Goal: Browse casually: Explore the website without a specific task or goal

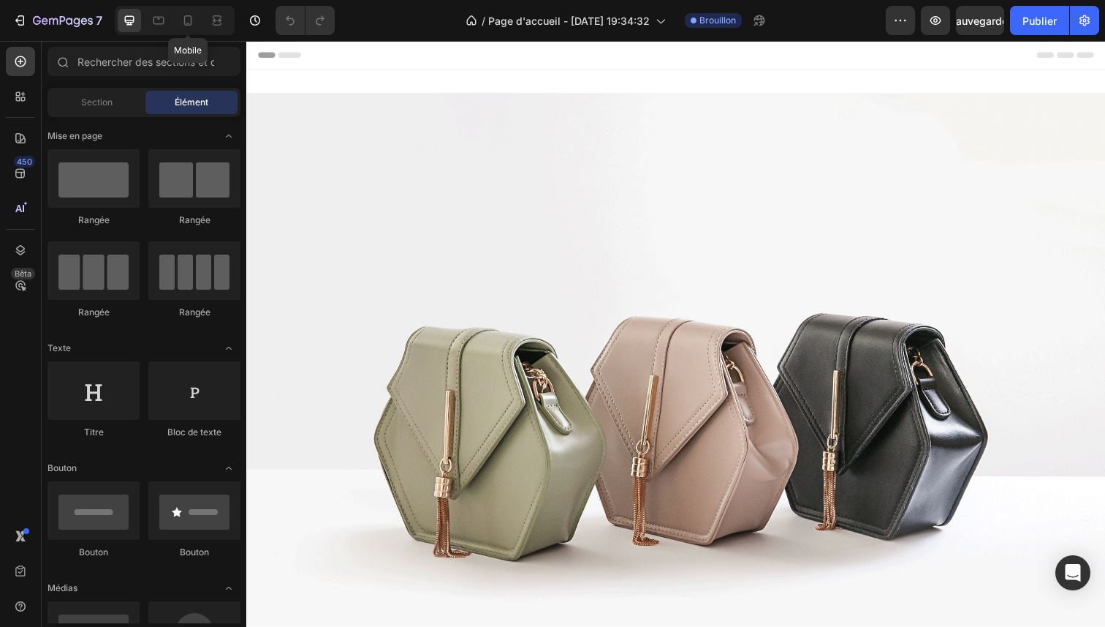
click at [200, 18] on div "Mobile" at bounding box center [175, 20] width 120 height 29
click at [194, 20] on icon at bounding box center [188, 20] width 15 height 15
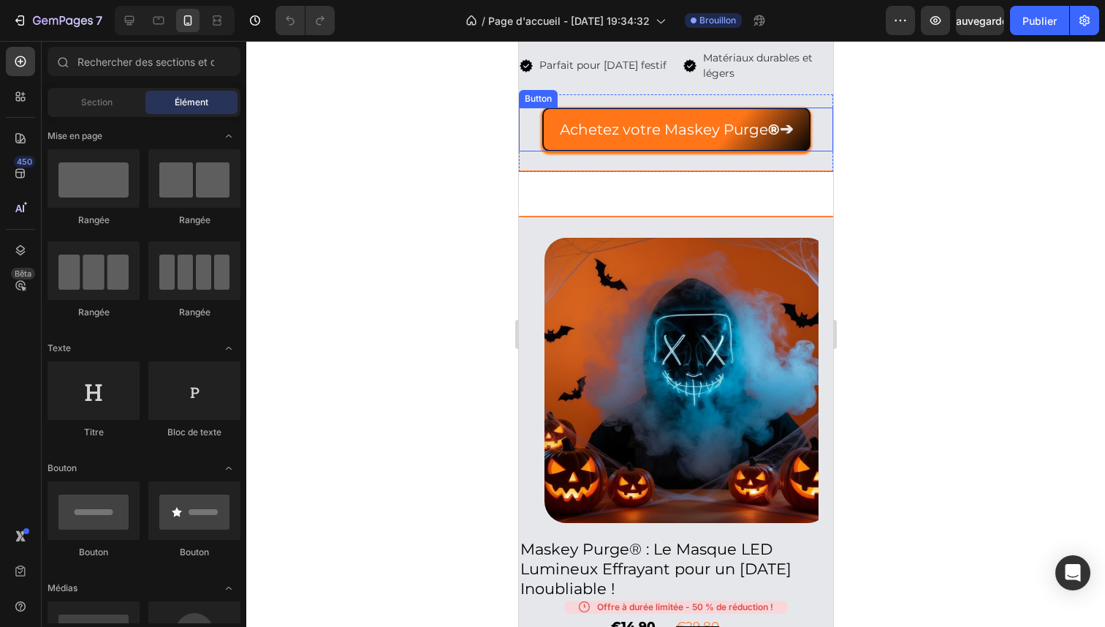
scroll to position [523, 0]
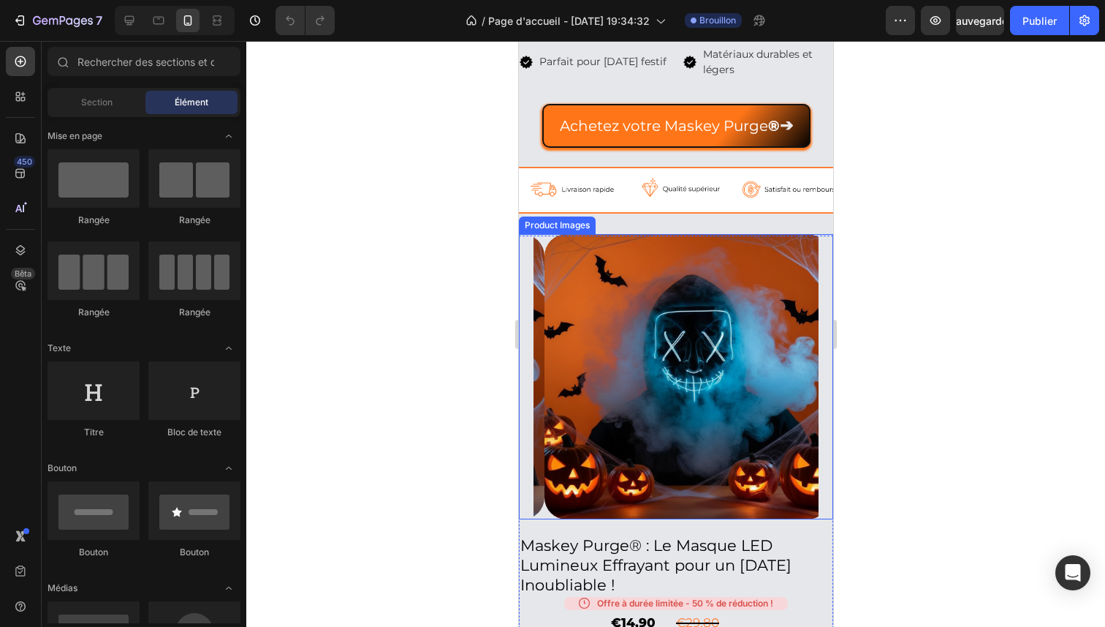
click at [677, 286] on img at bounding box center [686, 376] width 285 height 285
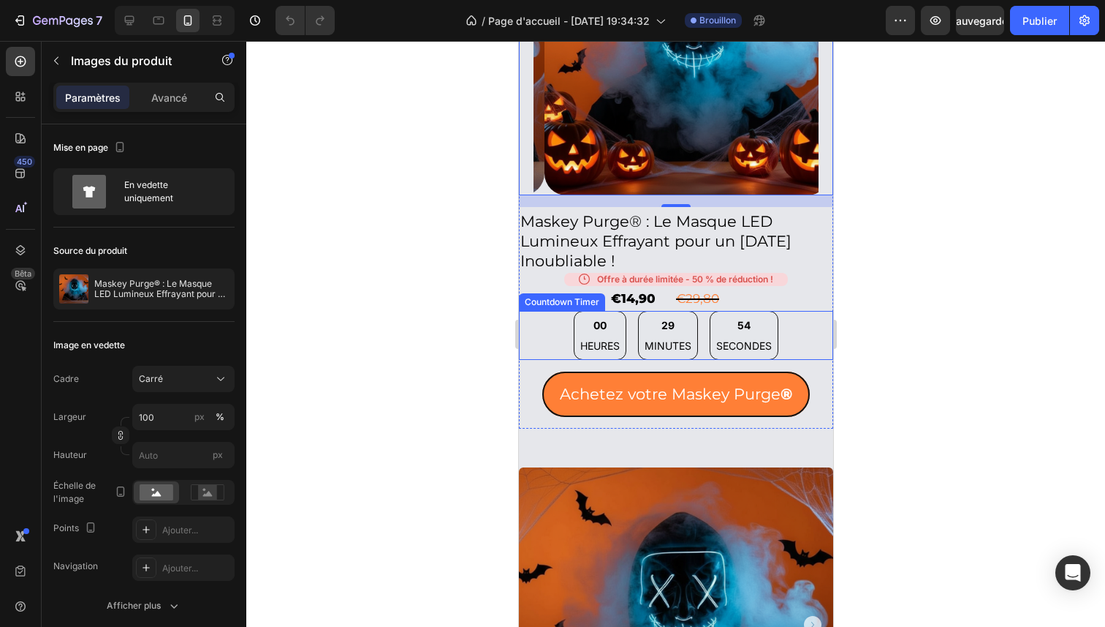
scroll to position [893, 0]
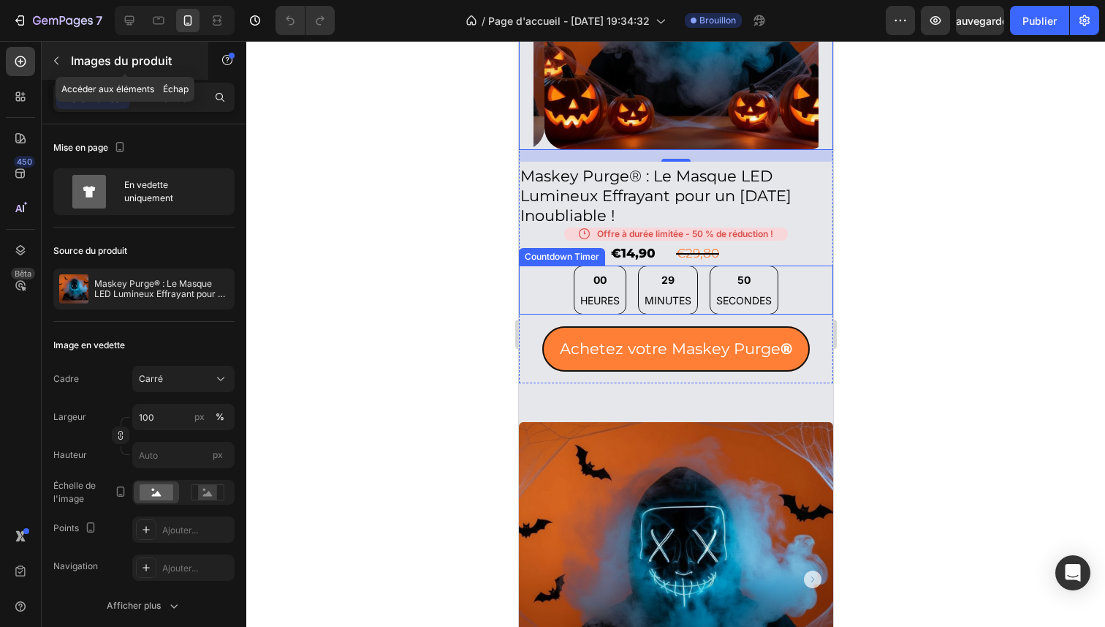
click at [52, 61] on icon "button" at bounding box center [56, 61] width 12 height 12
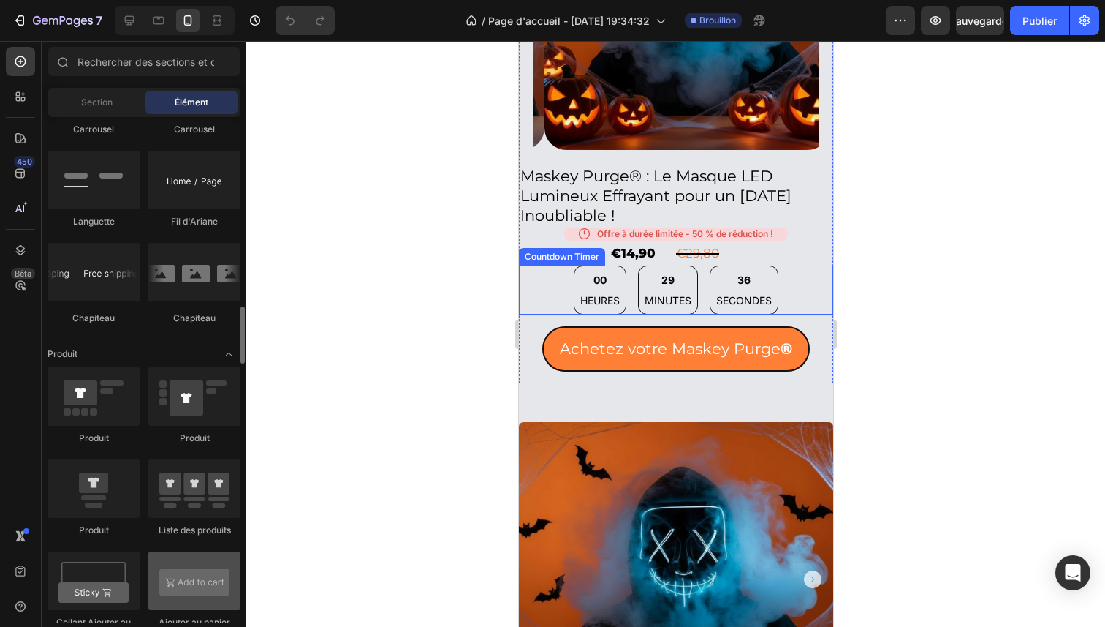
scroll to position [1785, 0]
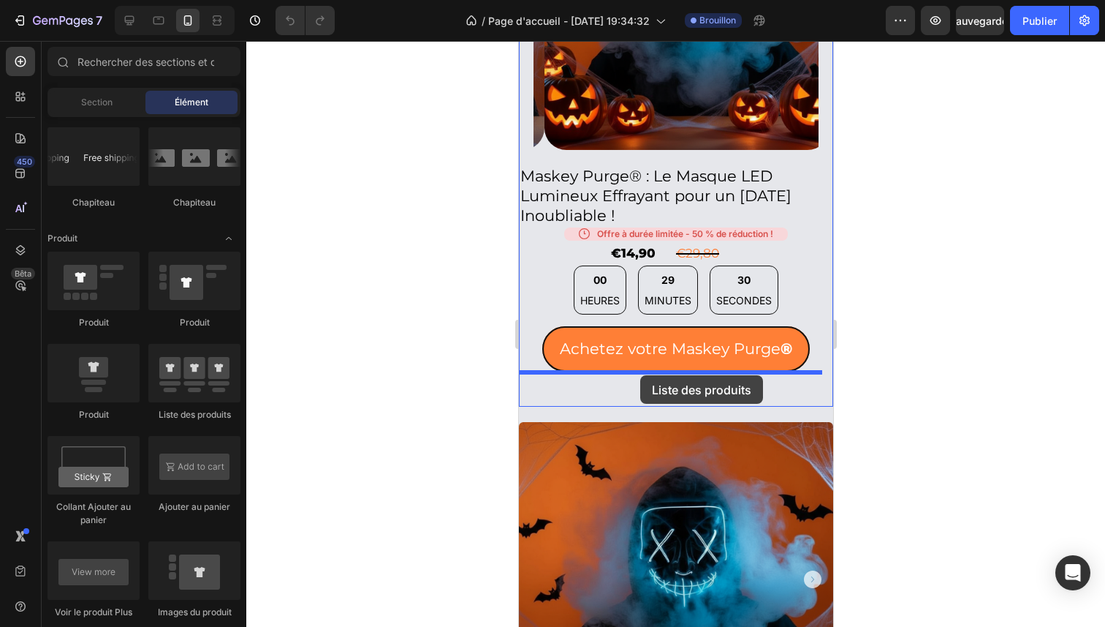
drag, startPoint x: 721, startPoint y: 425, endPoint x: 632, endPoint y: 372, distance: 103.6
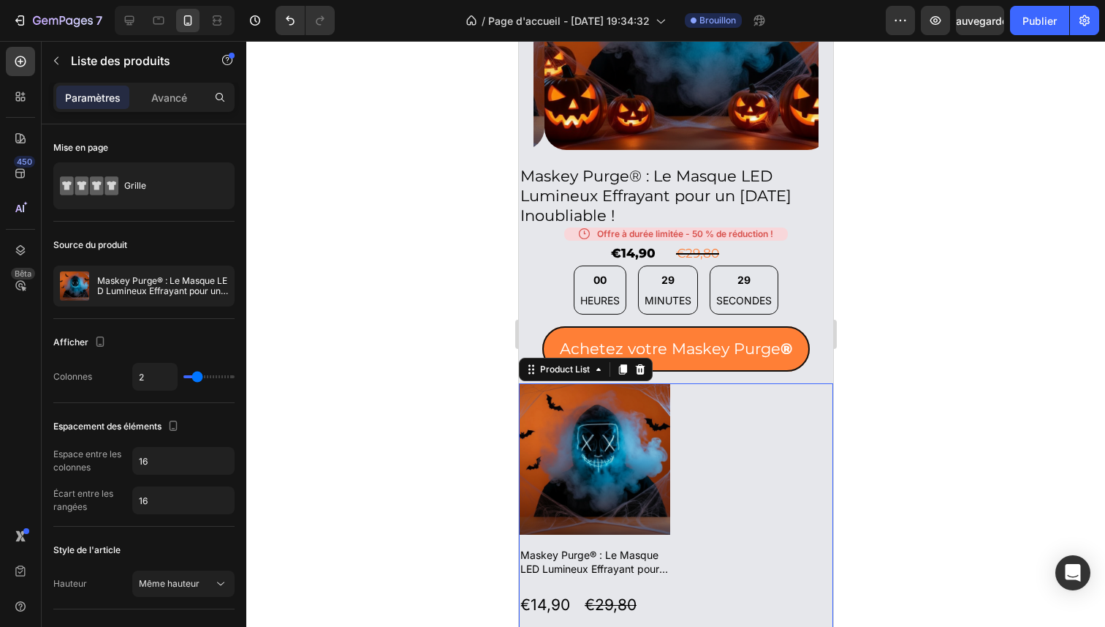
scroll to position [1207, 0]
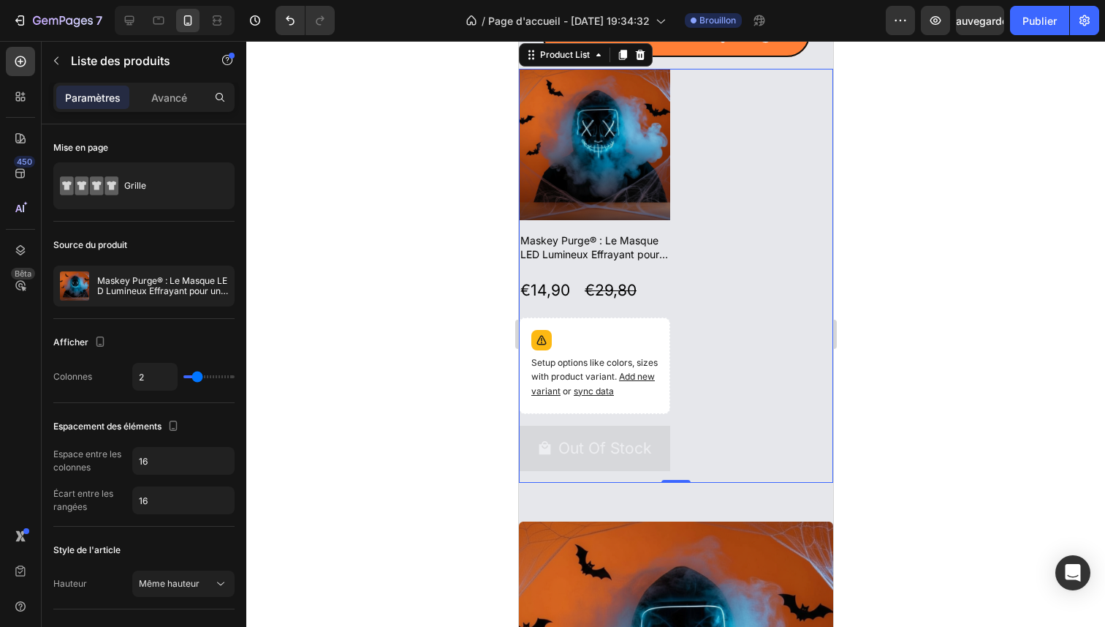
click at [686, 303] on div "Product Images Maskey Purge® : Le Masque LED Lumineux Effrayant pour un [DATE] …" at bounding box center [675, 276] width 314 height 414
click at [640, 77] on icon at bounding box center [640, 83] width 12 height 12
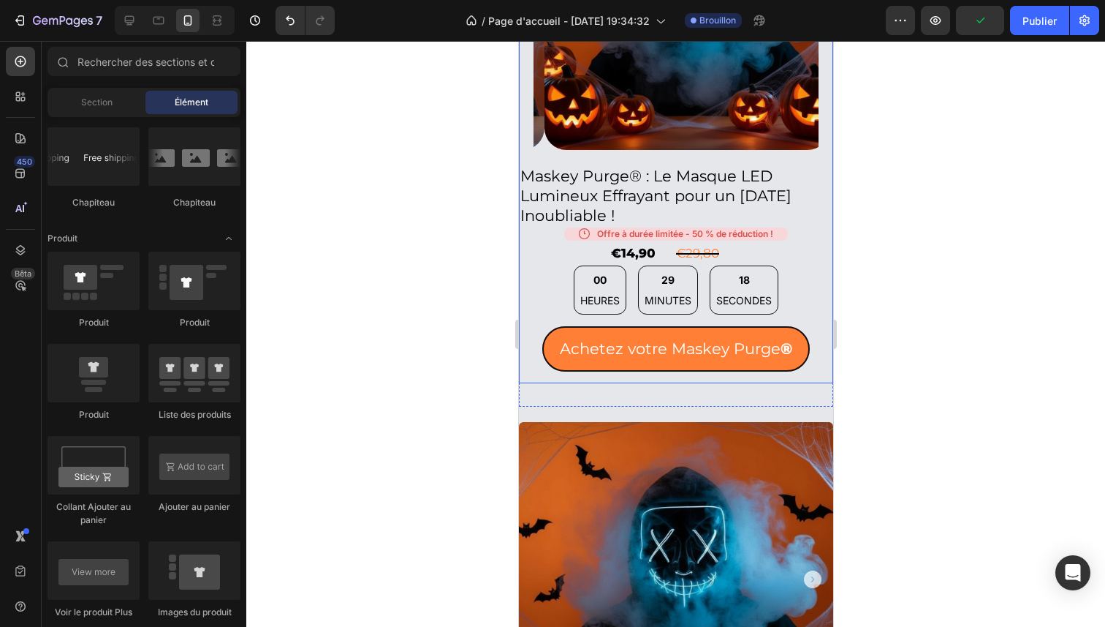
scroll to position [534, 0]
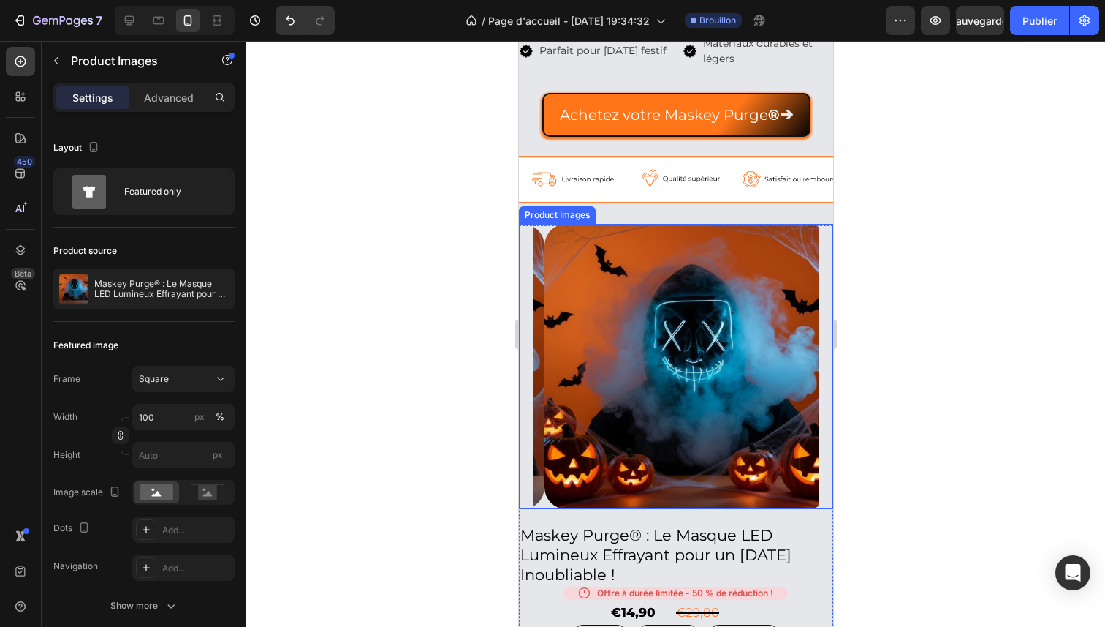
click at [688, 298] on img at bounding box center [686, 366] width 285 height 285
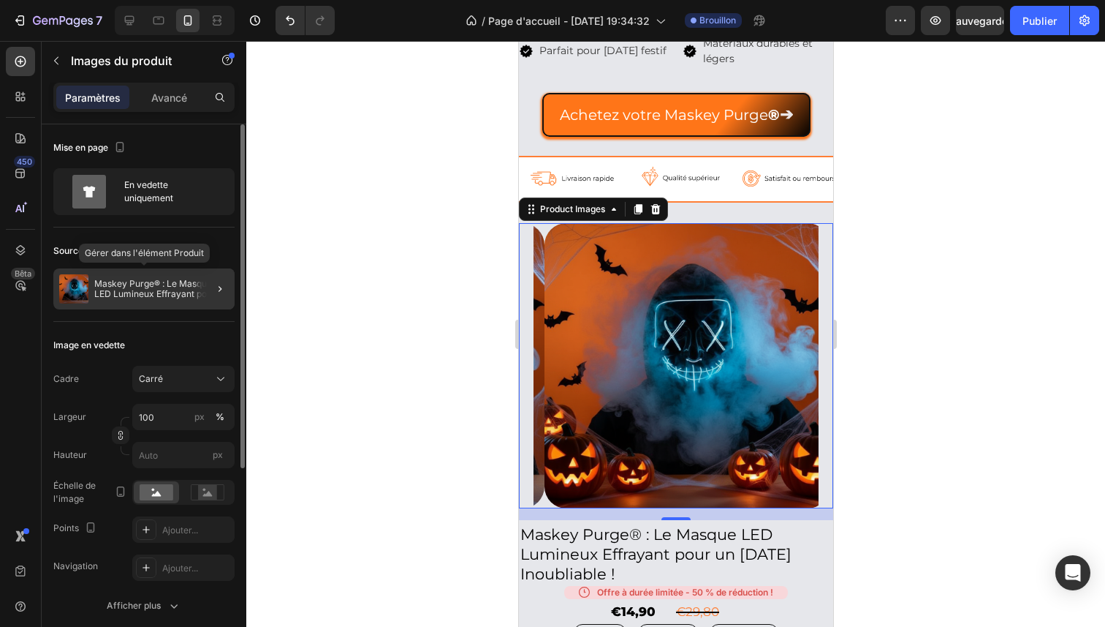
click at [124, 296] on font "Maskey Purge® : Le Masque LED Lumineux Effrayant pour un [DATE] Inoubliable !" at bounding box center [162, 293] width 136 height 31
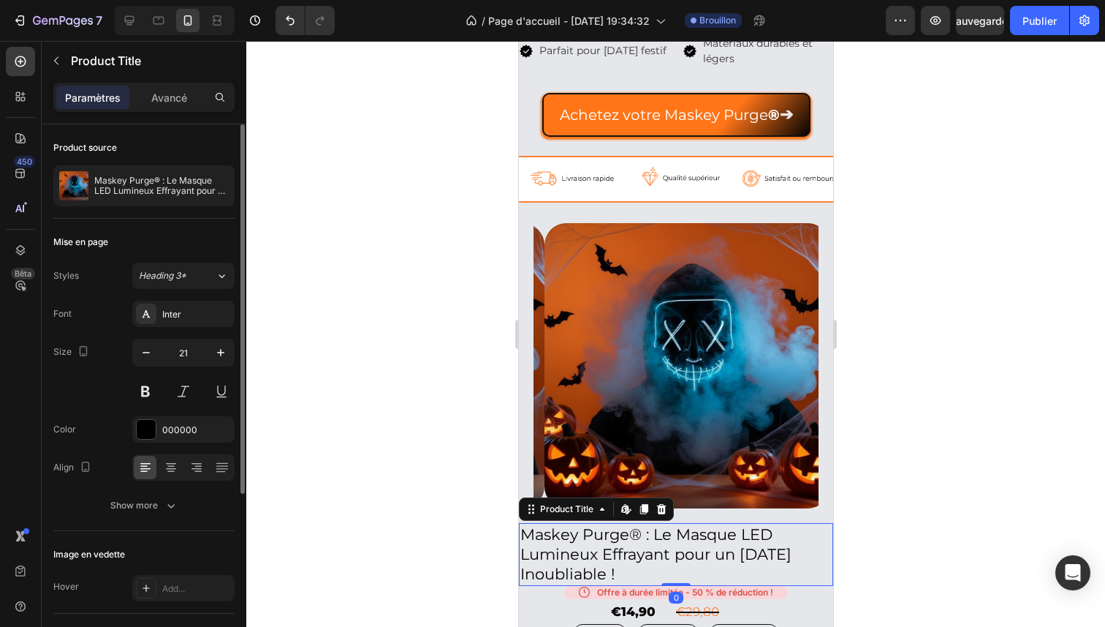
click at [648, 529] on h2 "Maskey Purge® : Le Masque LED Lumineux Effrayant pour un [DATE] Inoubliable !" at bounding box center [675, 554] width 314 height 63
click at [173, 466] on icon at bounding box center [170, 466] width 7 height 1
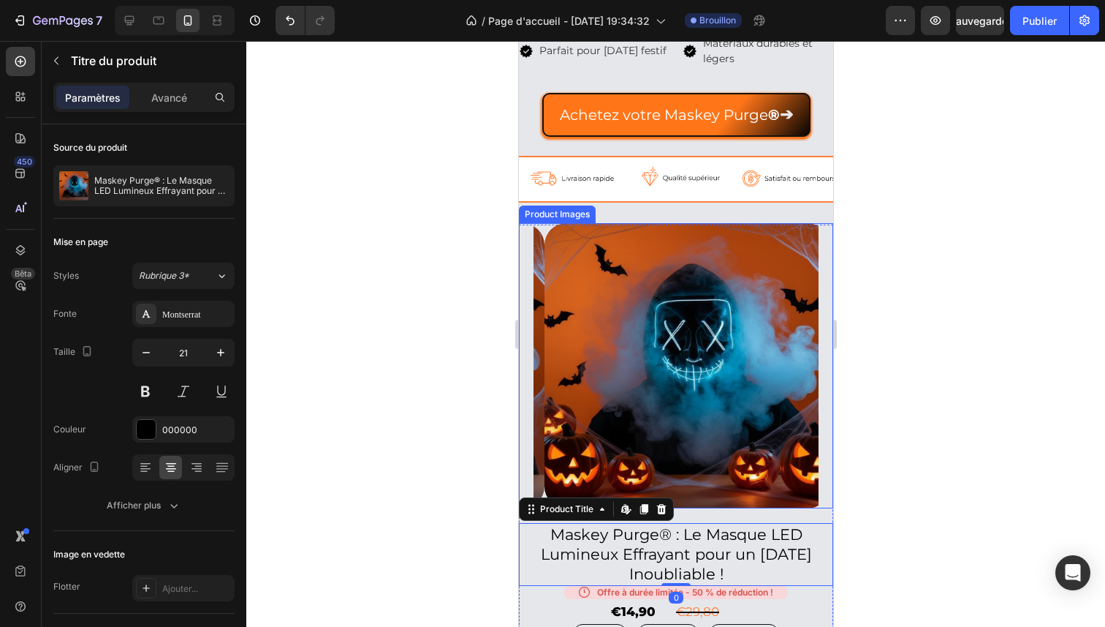
click at [951, 393] on div at bounding box center [675, 334] width 859 height 586
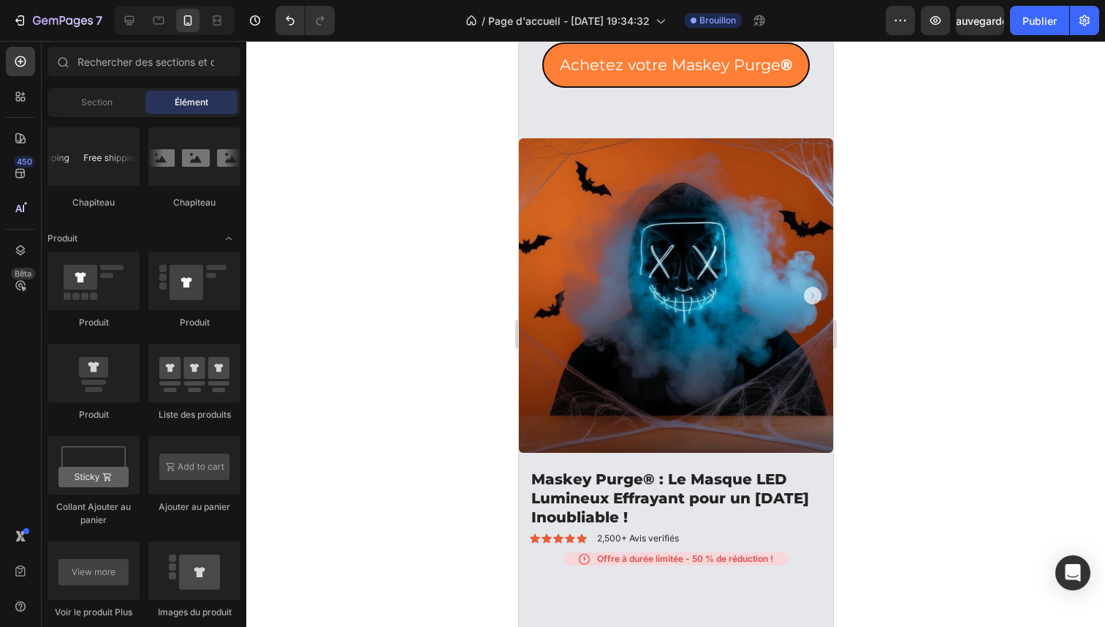
scroll to position [1100, 0]
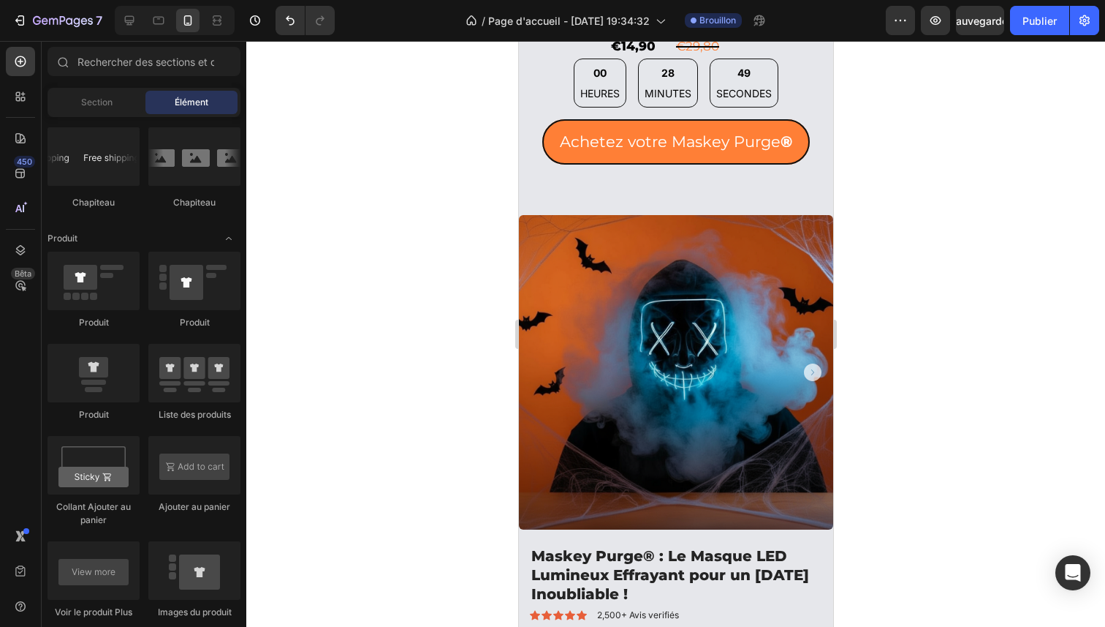
drag, startPoint x: 828, startPoint y: 162, endPoint x: 1551, endPoint y: 331, distance: 741.9
drag, startPoint x: 1026, startPoint y: 295, endPoint x: 1010, endPoint y: 305, distance: 19.3
click at [1010, 305] on div at bounding box center [675, 334] width 859 height 586
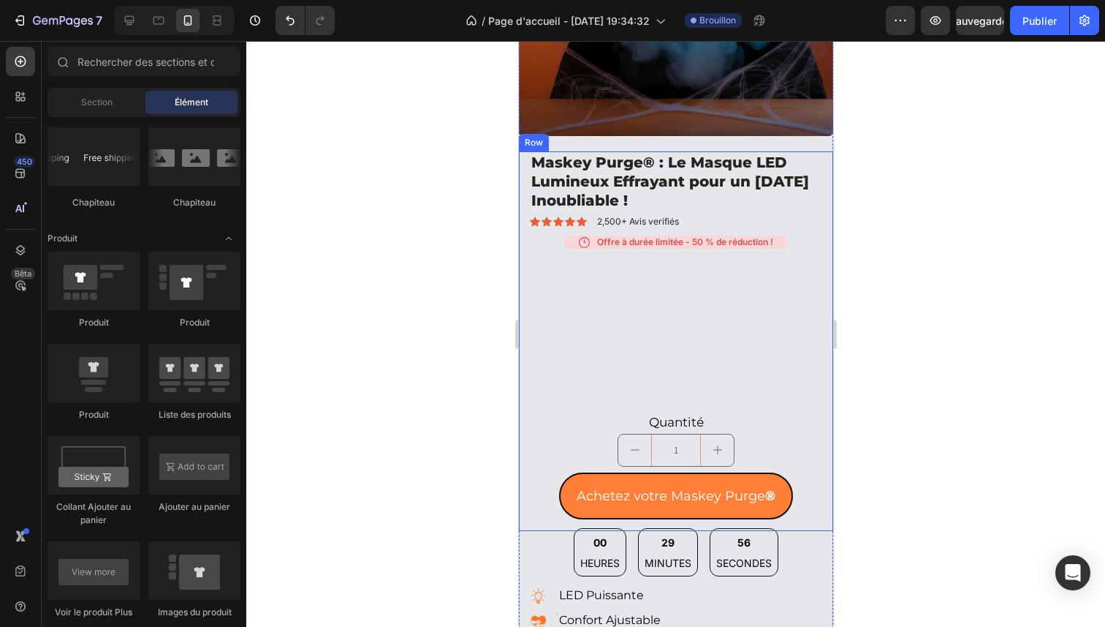
scroll to position [1581, 0]
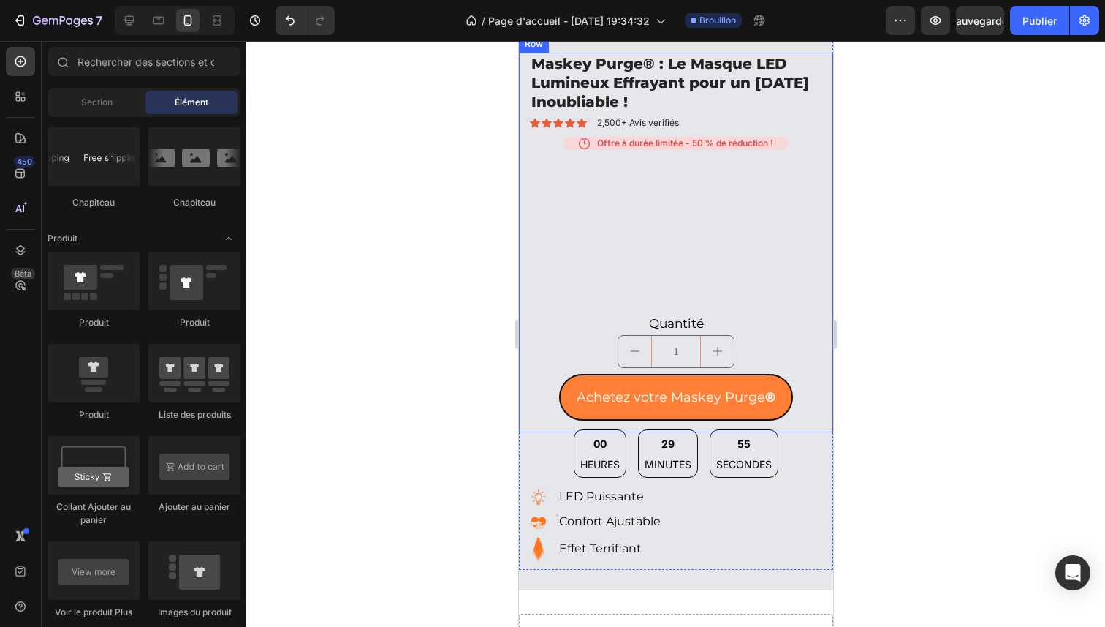
click at [703, 251] on div "Maskey Purge® : Le Masque LED Lumineux Effrayant pour un [DATE] Inoubliable ! P…" at bounding box center [675, 242] width 292 height 379
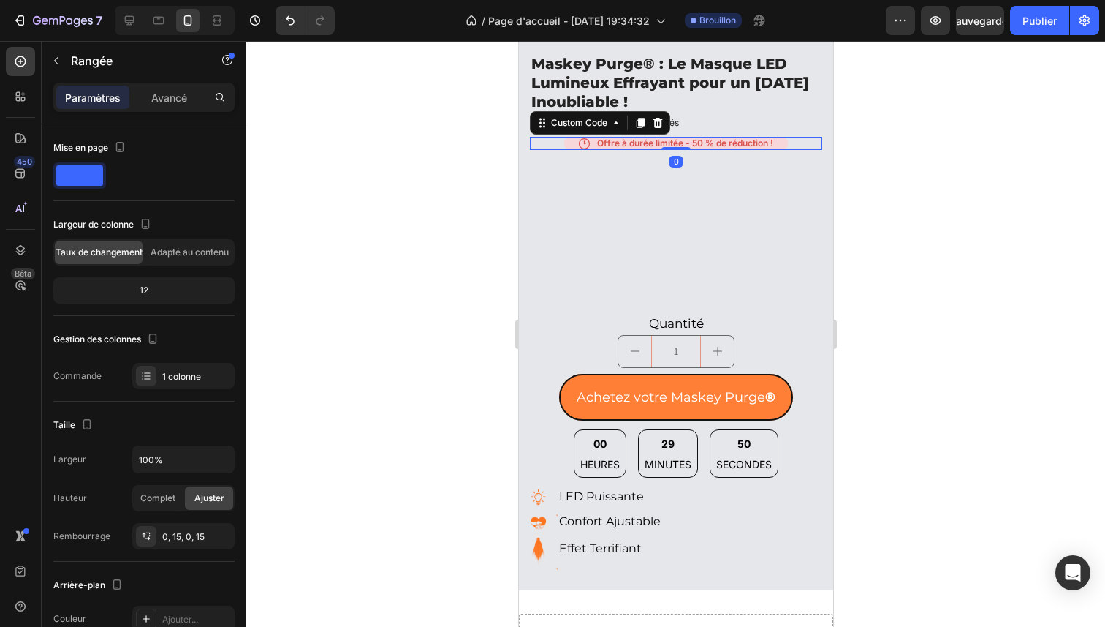
click at [663, 137] on div "Offre à durée limitée - 50 % de réduction !" at bounding box center [676, 143] width 224 height 13
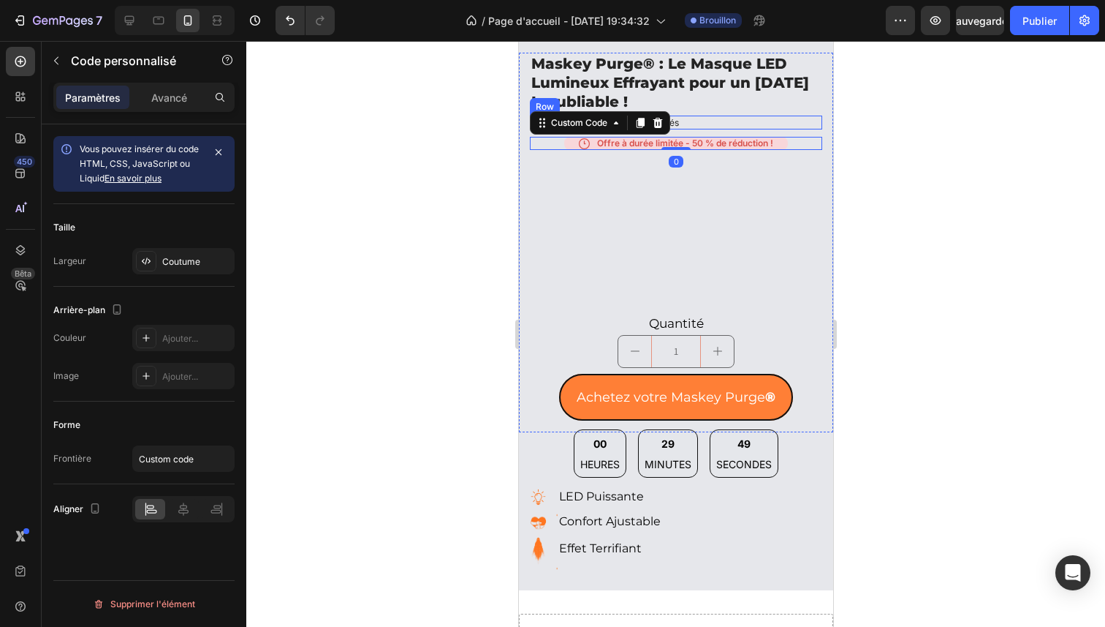
click at [708, 116] on div "Icon Icon Icon Icon Icon Icon List 2,500+ Avis verifiés Text Block Row" at bounding box center [675, 123] width 292 height 15
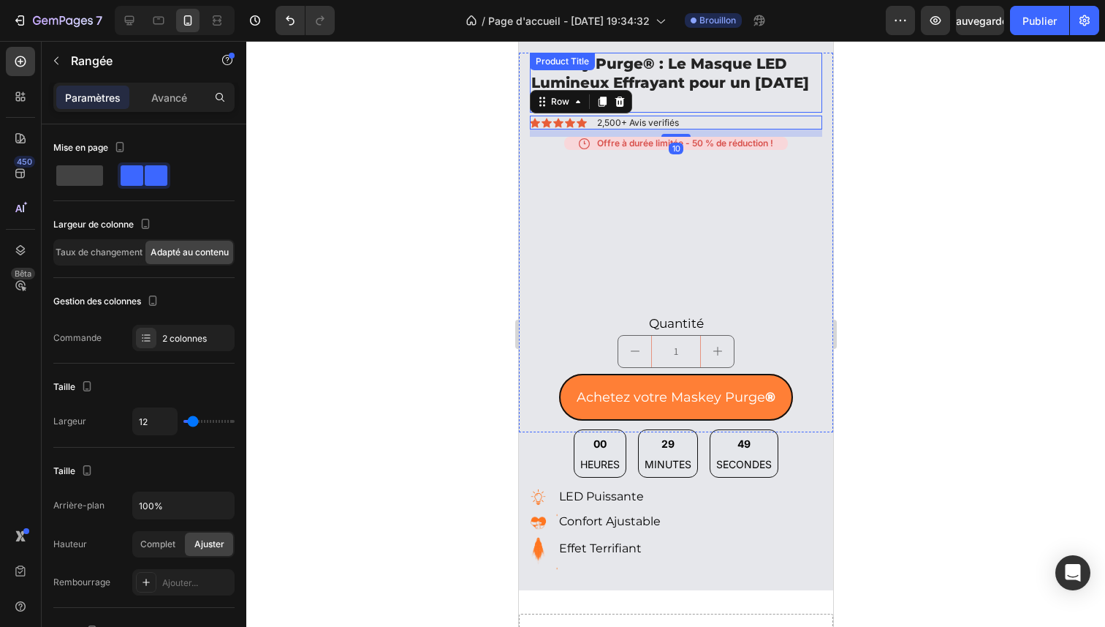
click at [718, 83] on h1 "Maskey Purge® : Le Masque LED Lumineux Effrayant pour un [DATE] Inoubliable !" at bounding box center [675, 83] width 292 height 60
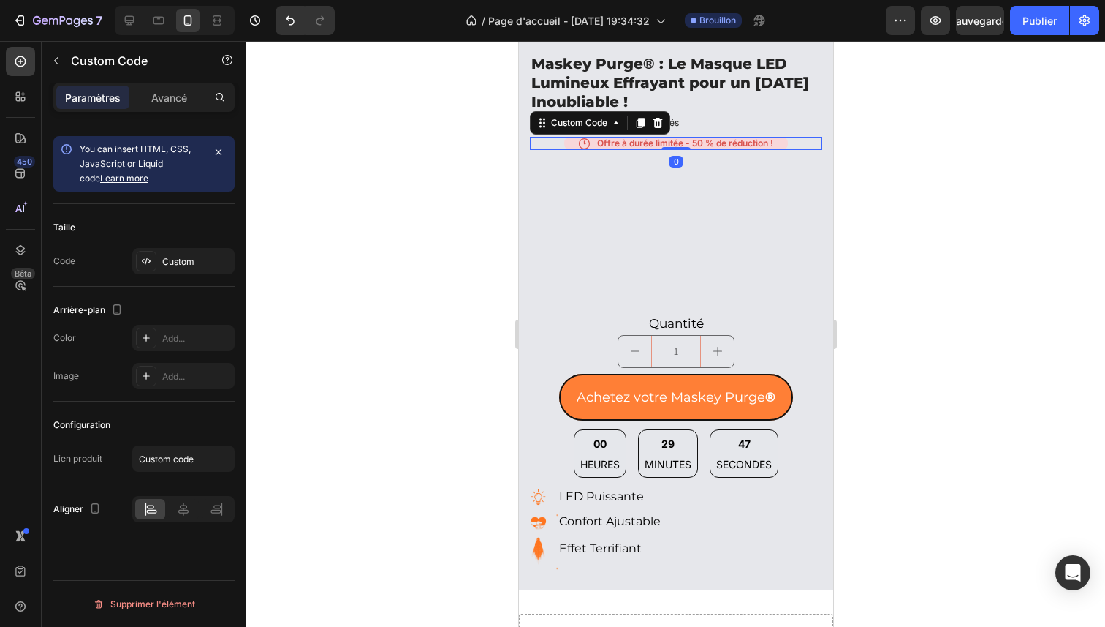
click at [711, 137] on div "Offre à durée limitée - 50 % de réduction !" at bounding box center [676, 143] width 224 height 13
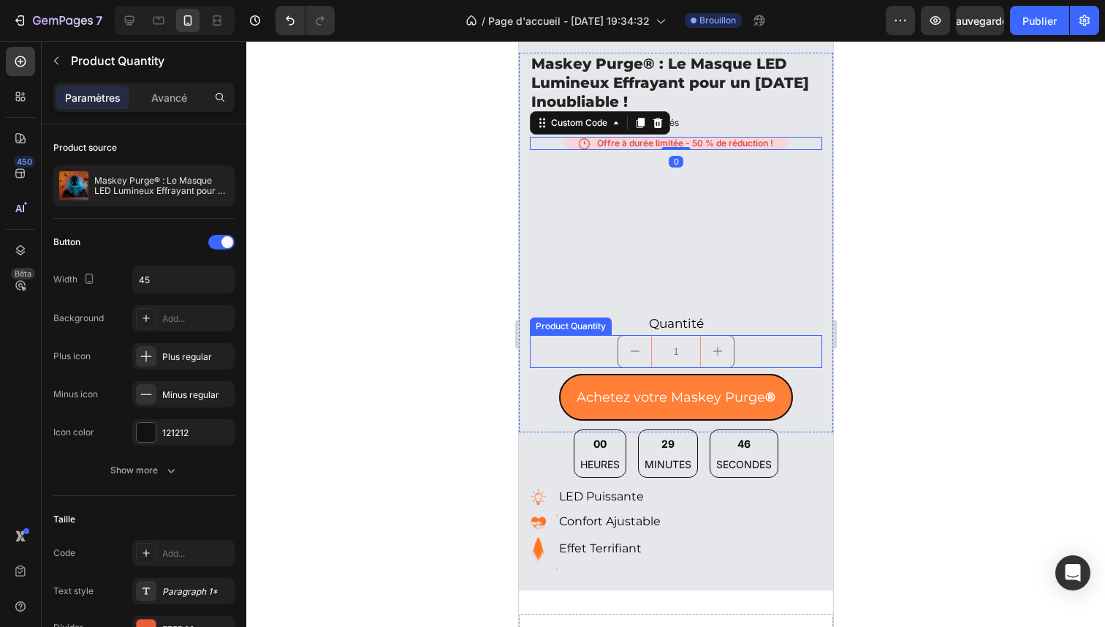
click at [684, 336] on input "1" at bounding box center [676, 351] width 50 height 31
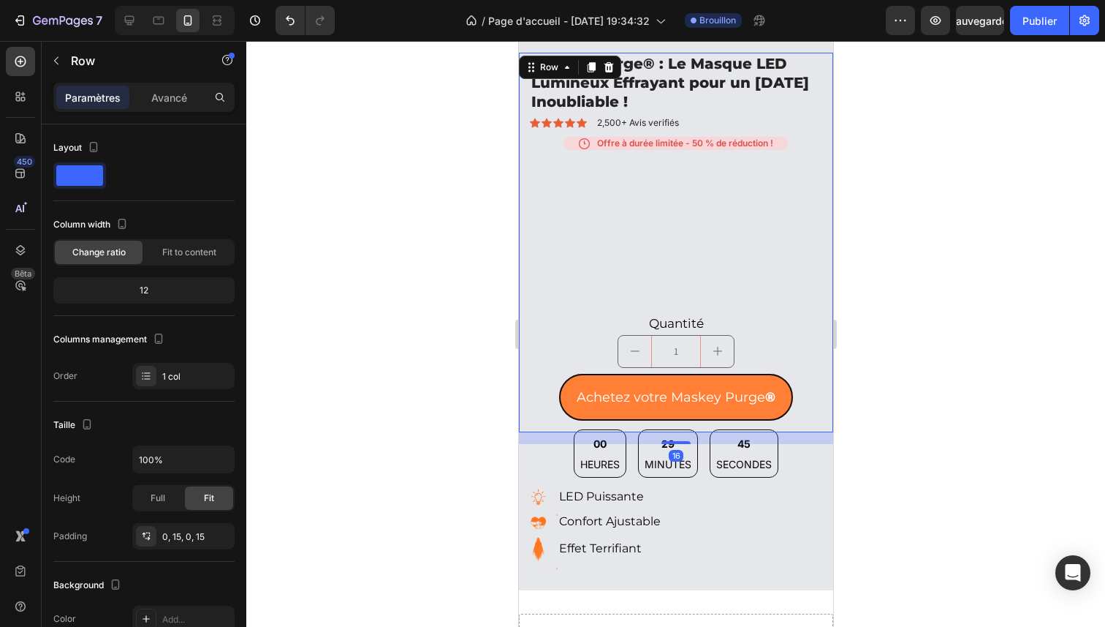
click at [737, 251] on div "Maskey Purge® : Le Masque LED Lumineux Effrayant pour un [DATE] Inoubliable ! P…" at bounding box center [675, 242] width 292 height 379
drag, startPoint x: 156, startPoint y: 111, endPoint x: 165, endPoint y: 103, distance: 11.9
click at [157, 110] on div "Paramètres Avancé" at bounding box center [143, 97] width 181 height 29
click at [472, 321] on div at bounding box center [675, 334] width 859 height 586
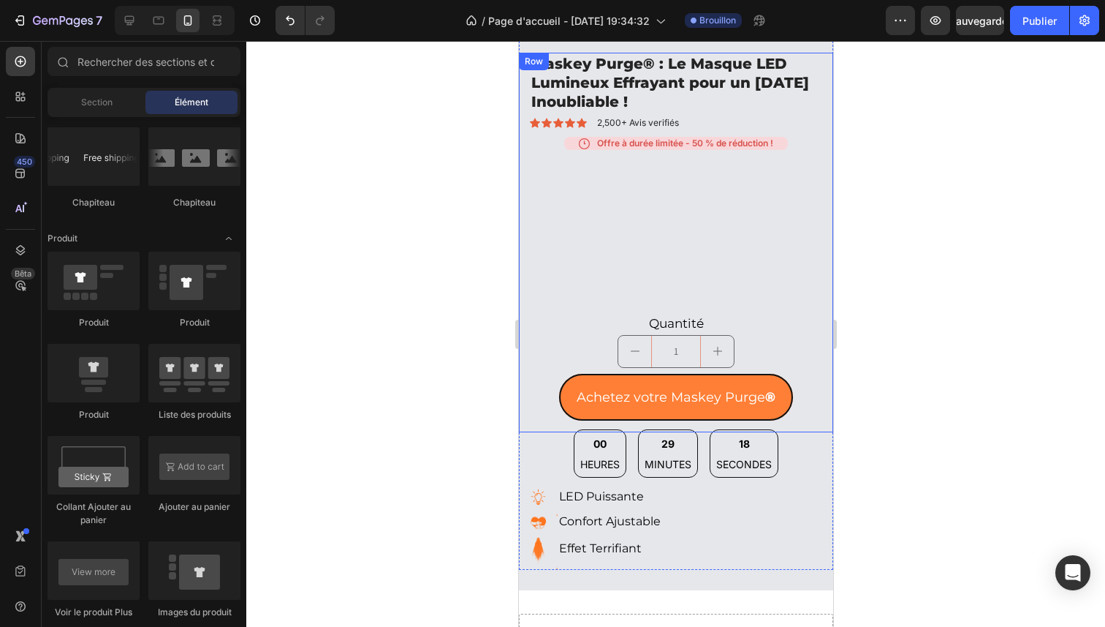
click at [615, 203] on div "Maskey Purge® : Le Masque LED Lumineux Effrayant pour un [DATE] Inoubliable ! P…" at bounding box center [675, 242] width 292 height 379
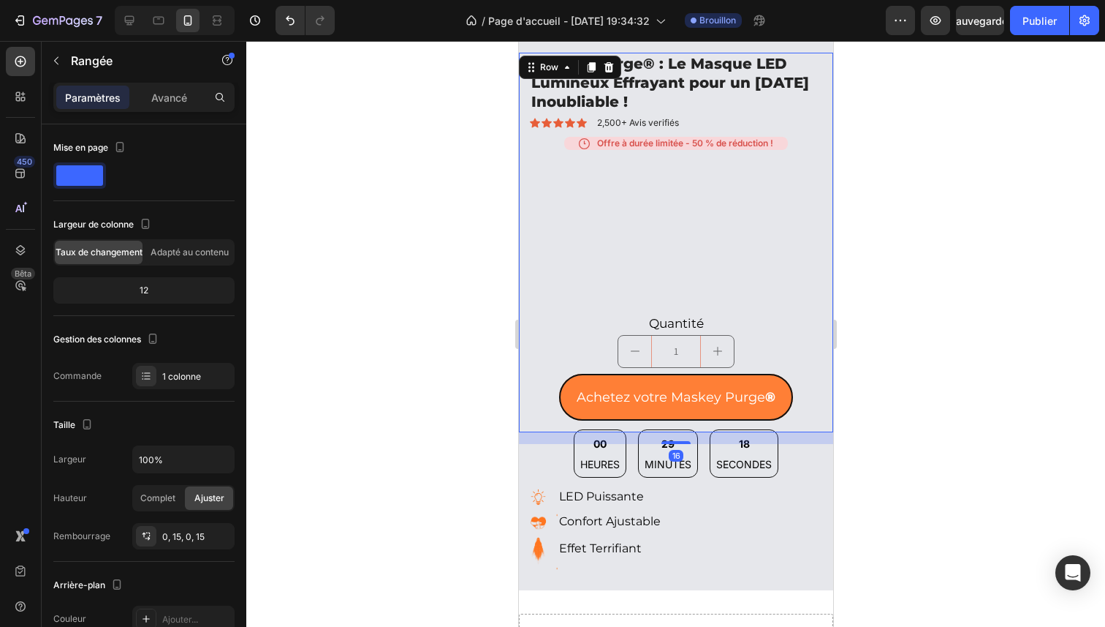
click at [440, 187] on div at bounding box center [675, 334] width 859 height 586
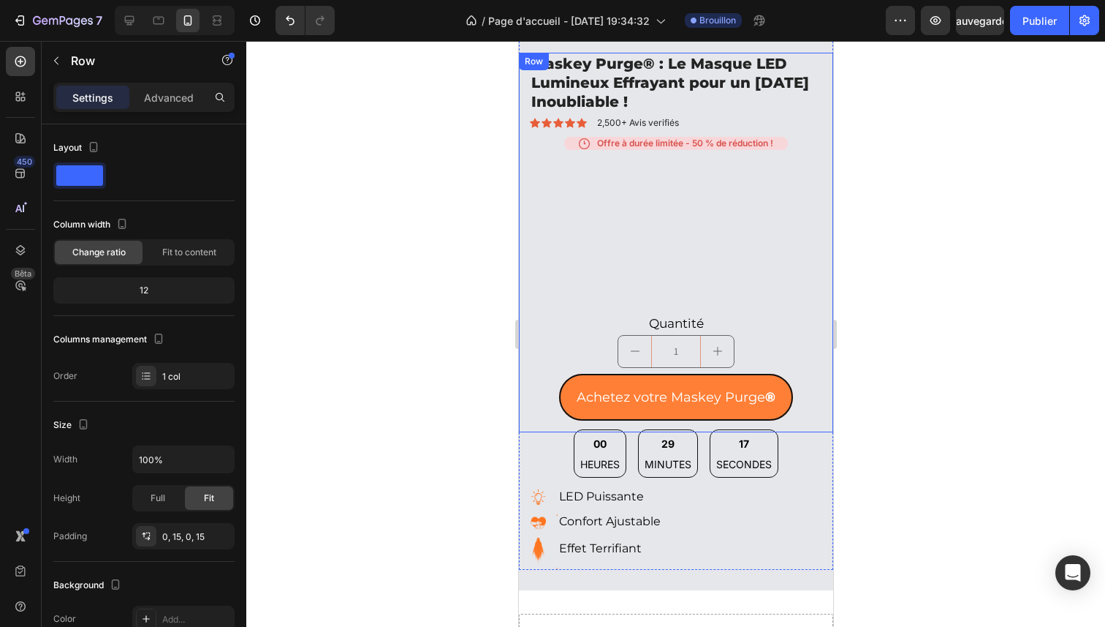
click at [554, 181] on div "Maskey Purge® : Le Masque LED Lumineux Effrayant pour un [DATE] Inoubliable ! P…" at bounding box center [675, 242] width 292 height 379
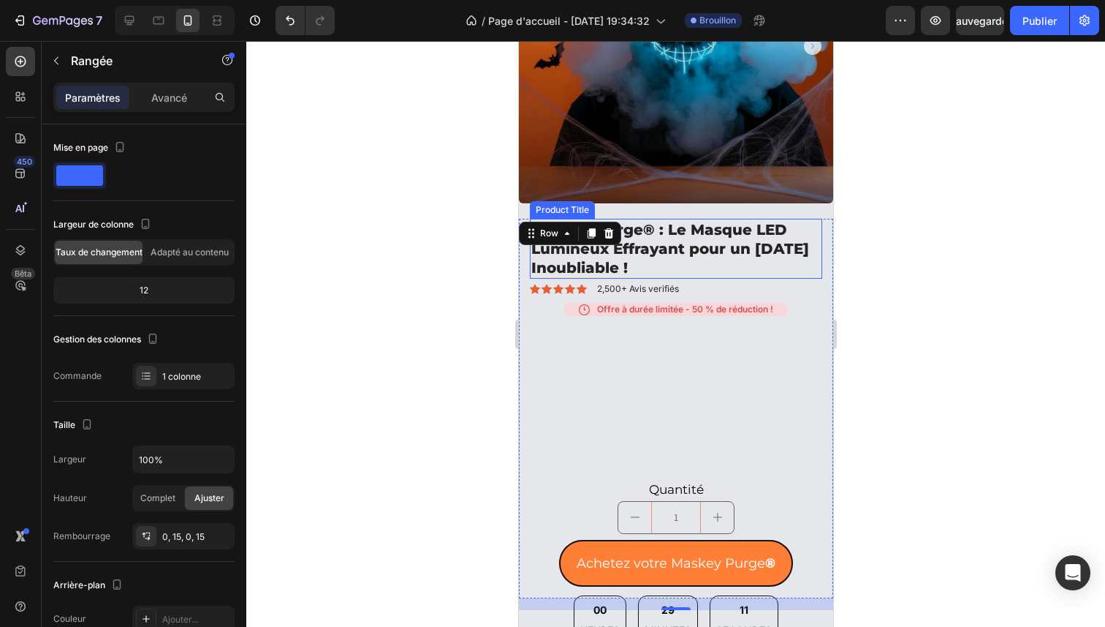
scroll to position [1404, 0]
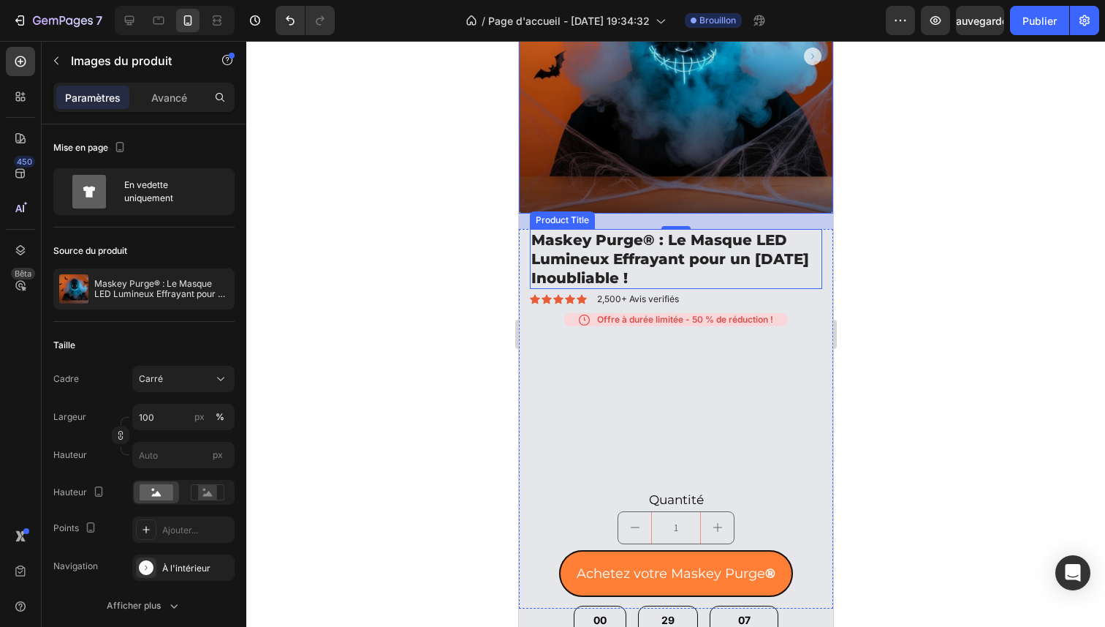
click at [771, 260] on h1 "Maskey Purge® : Le Masque LED Lumineux Effrayant pour un [DATE] Inoubliable !" at bounding box center [675, 259] width 292 height 60
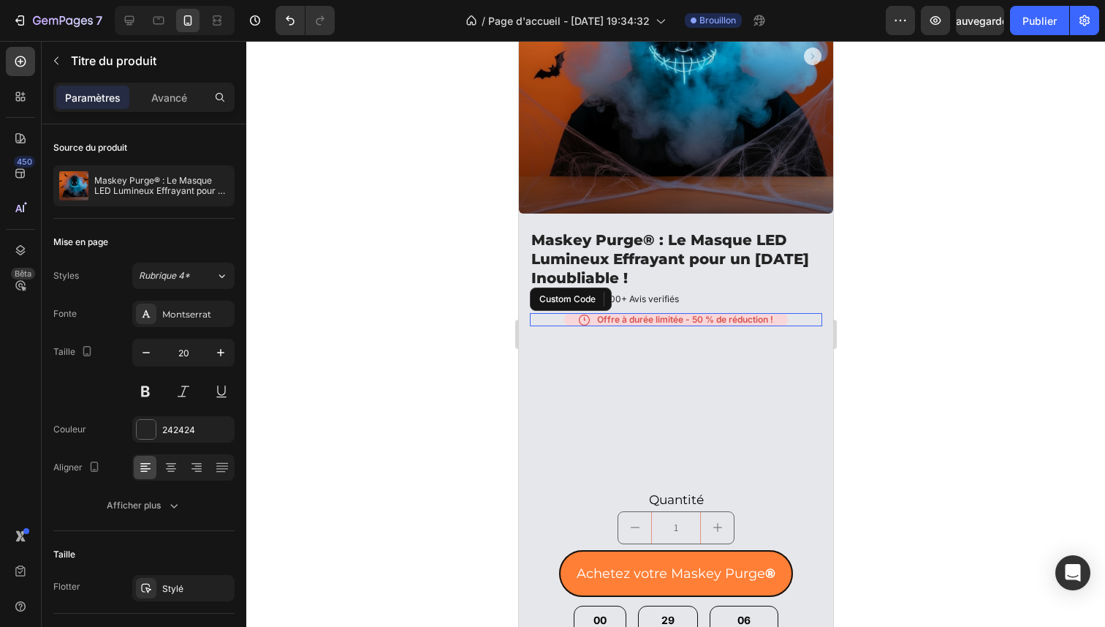
click at [733, 313] on div "Offre à durée limitée - 50 % de réduction !" at bounding box center [676, 319] width 224 height 13
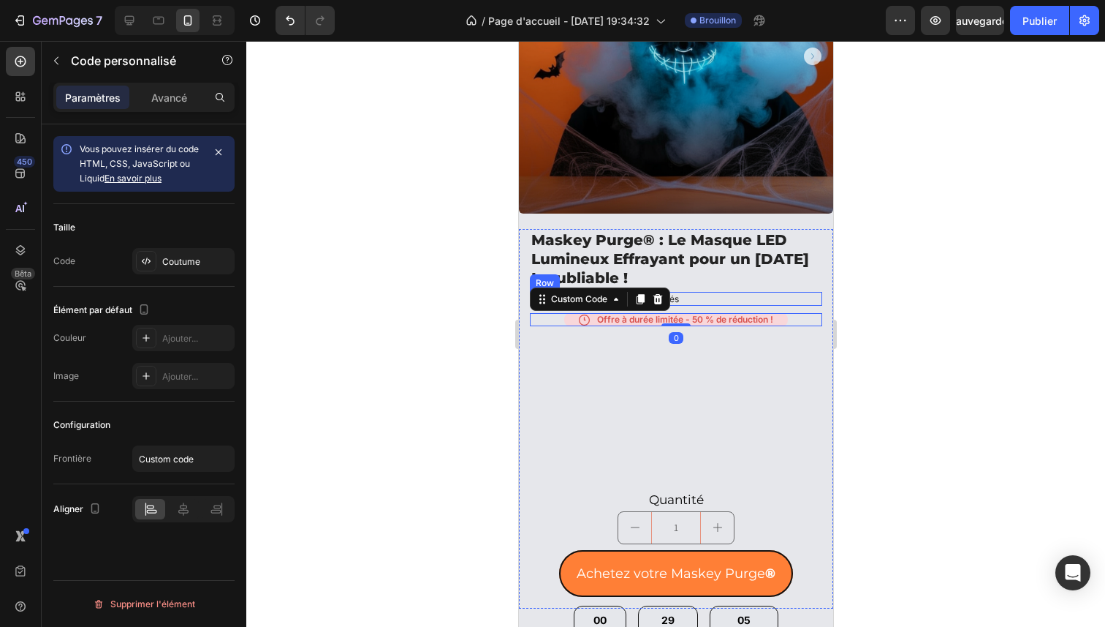
click at [735, 292] on div "Icon Icon Icon Icon Icon Icon List 2,500+ Avis verifiés Text Block Row" at bounding box center [675, 299] width 292 height 15
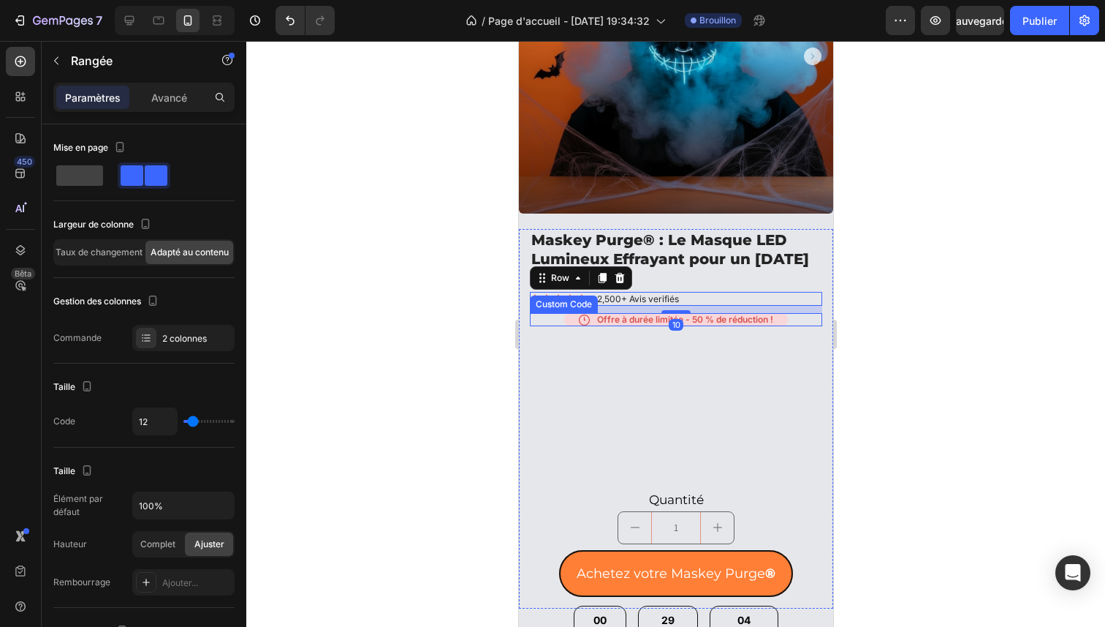
click at [712, 313] on div "Offre à durée limitée - 50 % de réduction !" at bounding box center [676, 319] width 224 height 13
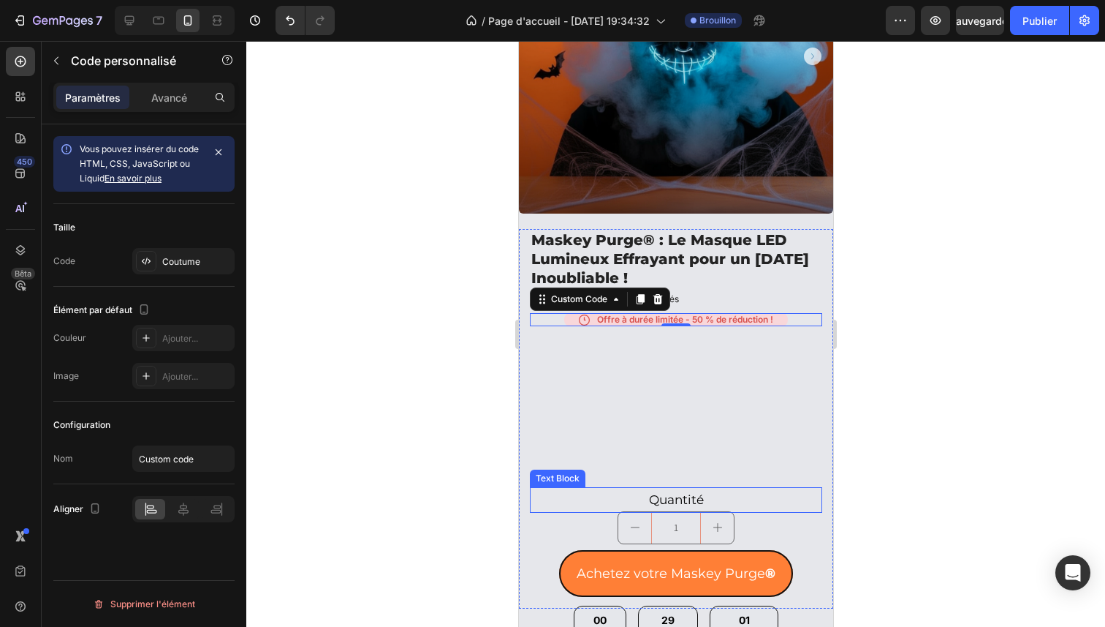
click at [722, 490] on p "Quantité" at bounding box center [675, 499] width 289 height 23
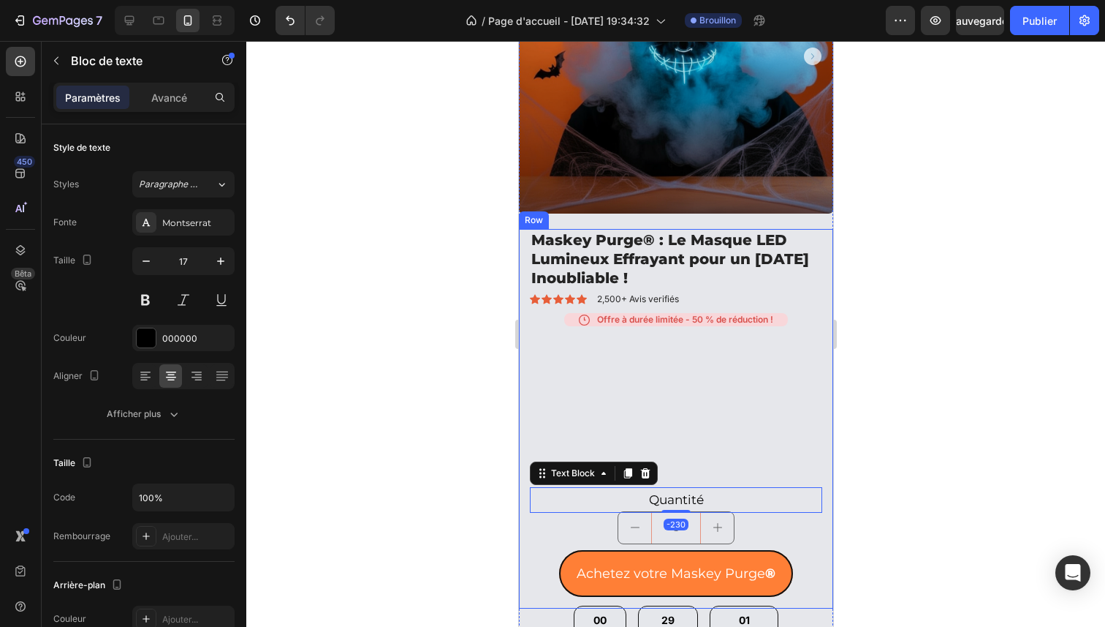
click at [706, 432] on div "Maskey Purge® : Le Masque LED Lumineux Effrayant pour un [DATE] Inoubliable ! P…" at bounding box center [675, 418] width 292 height 379
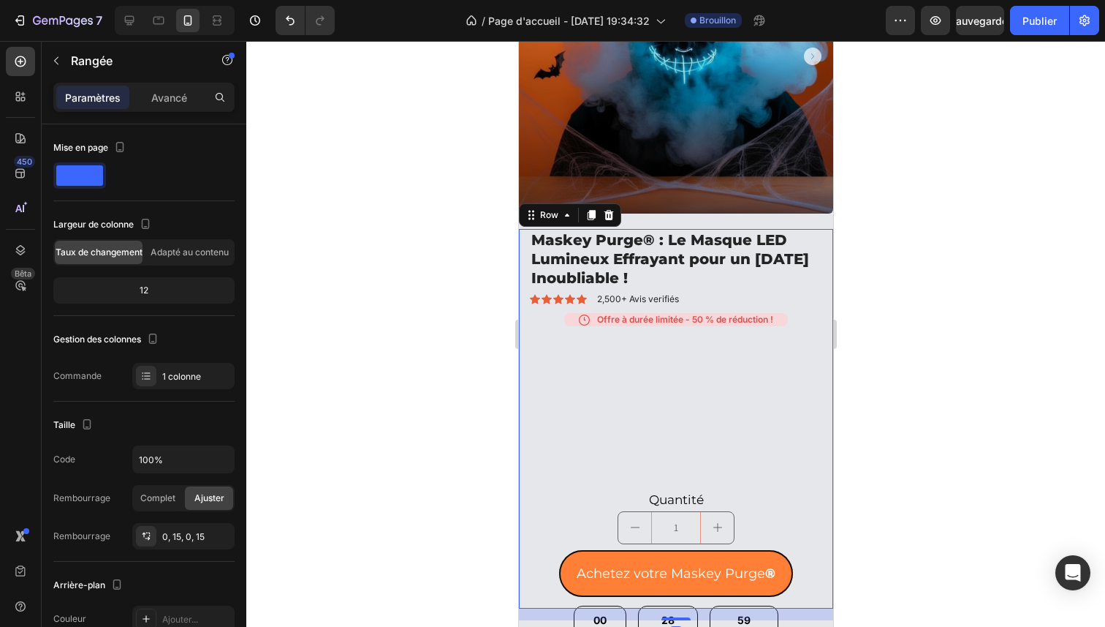
click at [882, 268] on div at bounding box center [675, 334] width 859 height 586
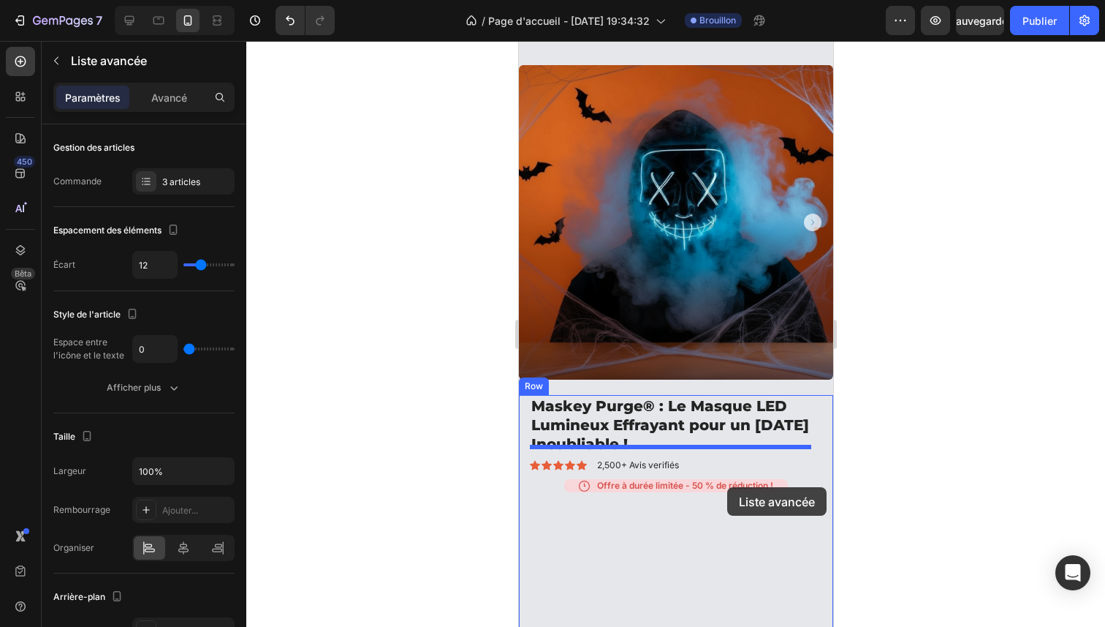
scroll to position [1279, 0]
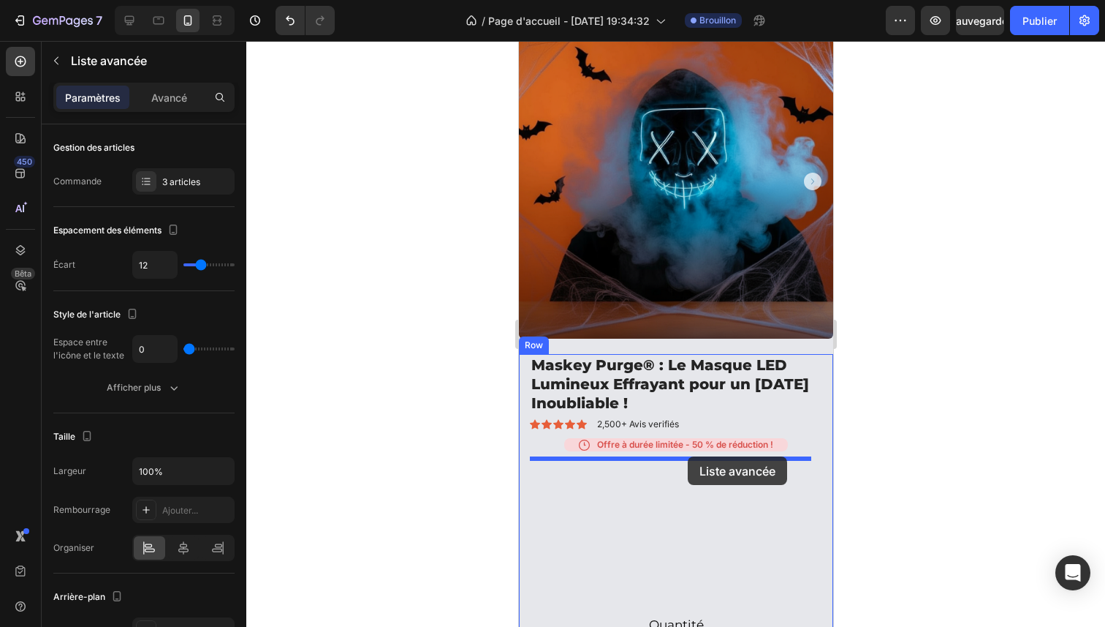
drag, startPoint x: 694, startPoint y: 393, endPoint x: 687, endPoint y: 456, distance: 63.9
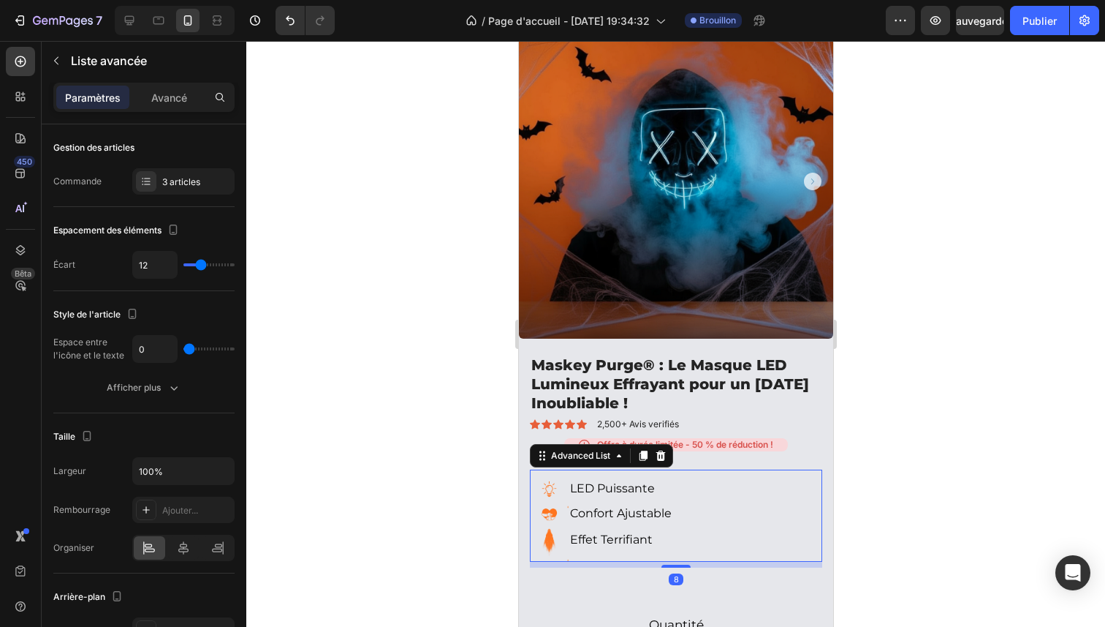
click at [971, 369] on div at bounding box center [675, 334] width 859 height 586
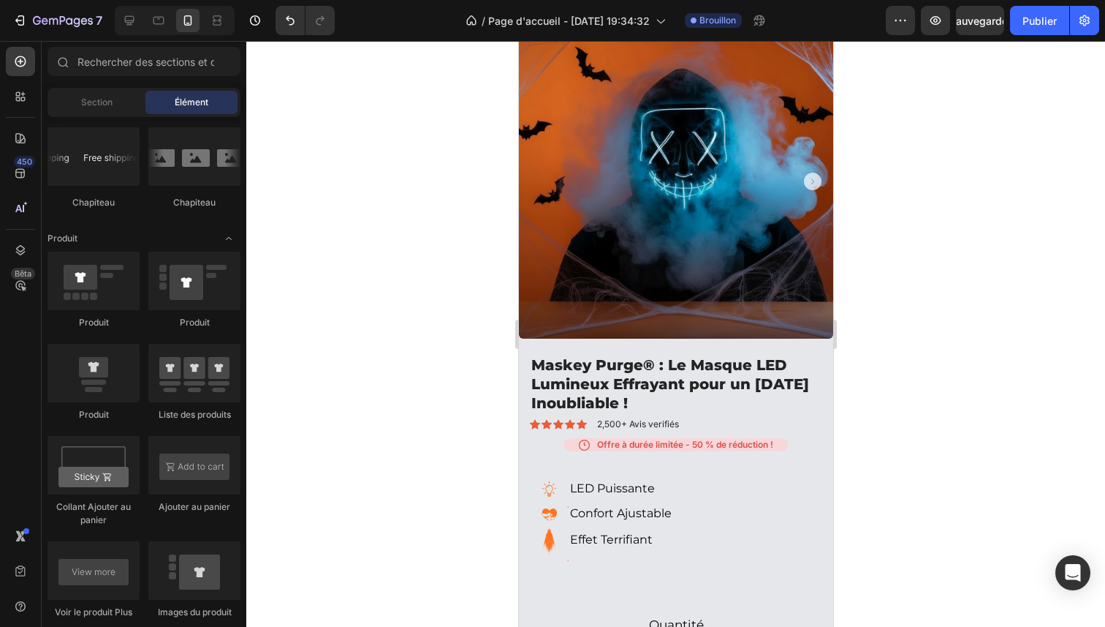
click at [1000, 436] on div at bounding box center [675, 334] width 859 height 586
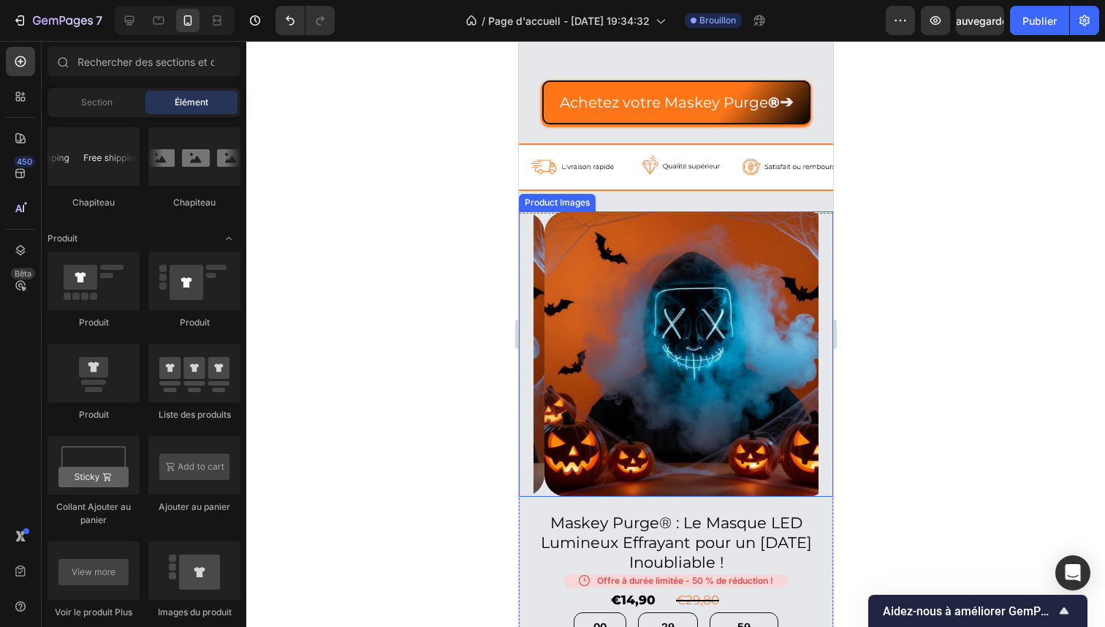
scroll to position [526, 0]
